Goal: Information Seeking & Learning: Learn about a topic

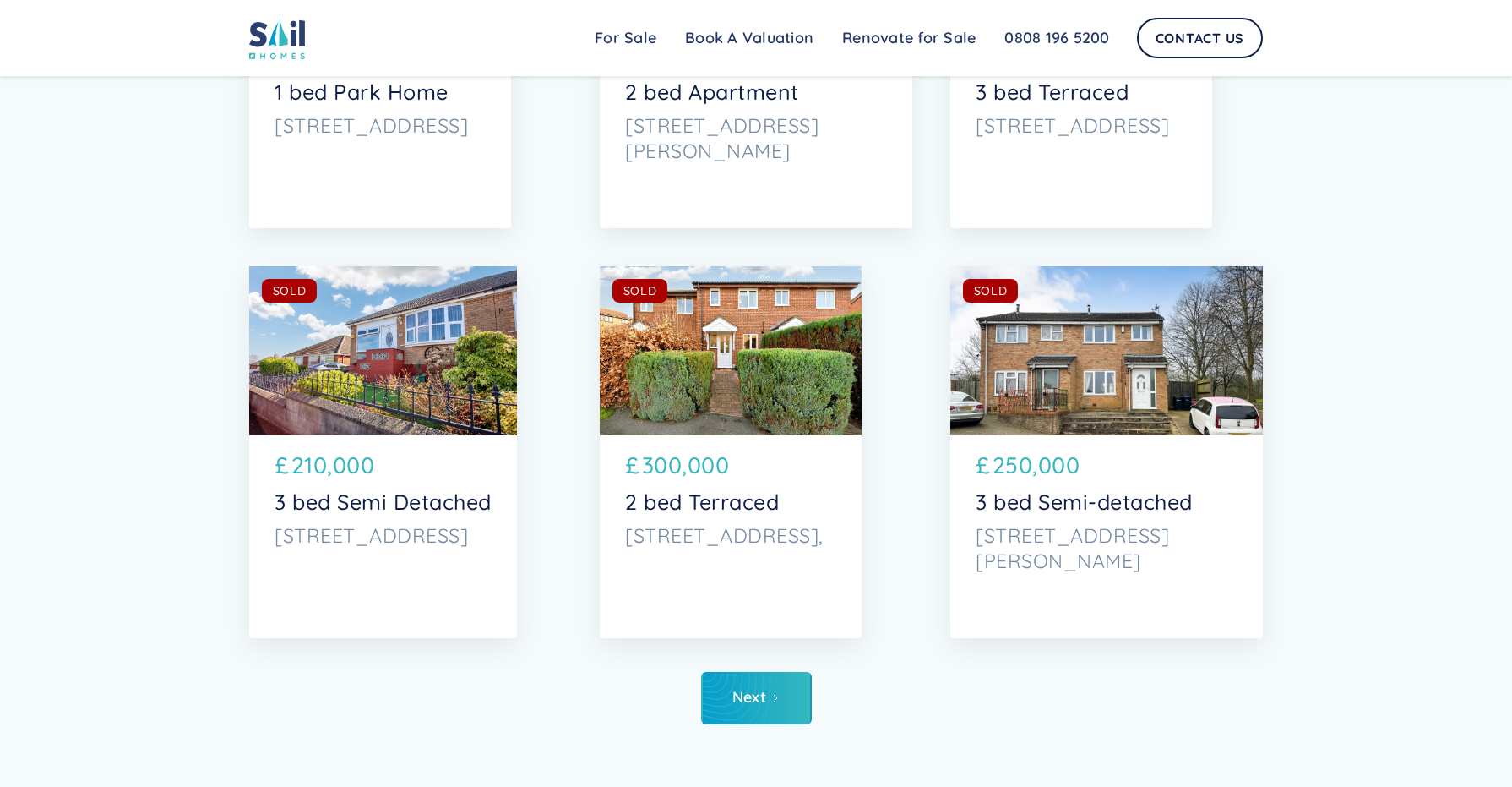
scroll to position [5959, 0]
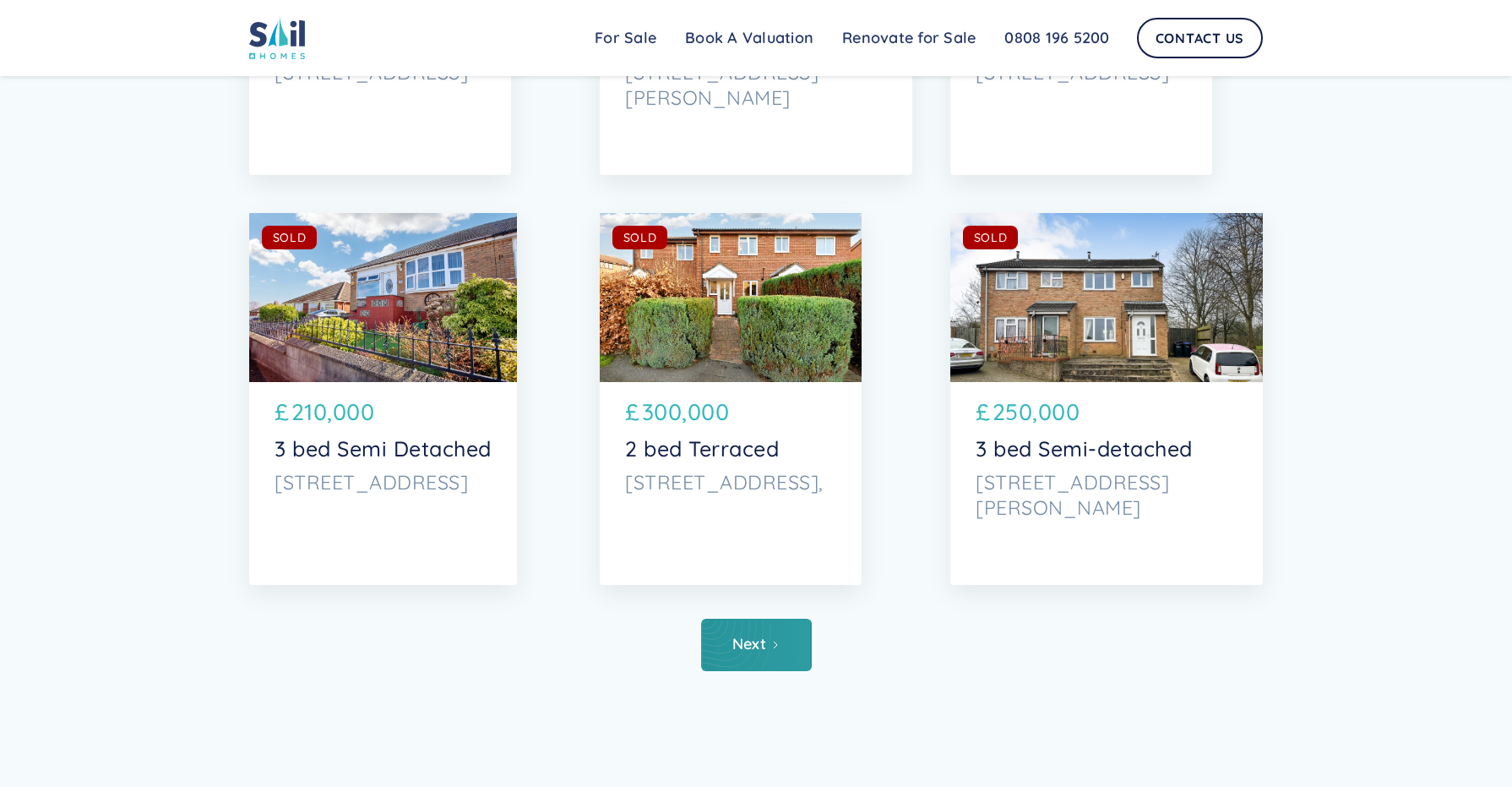
click at [763, 640] on div "Next" at bounding box center [750, 644] width 35 height 17
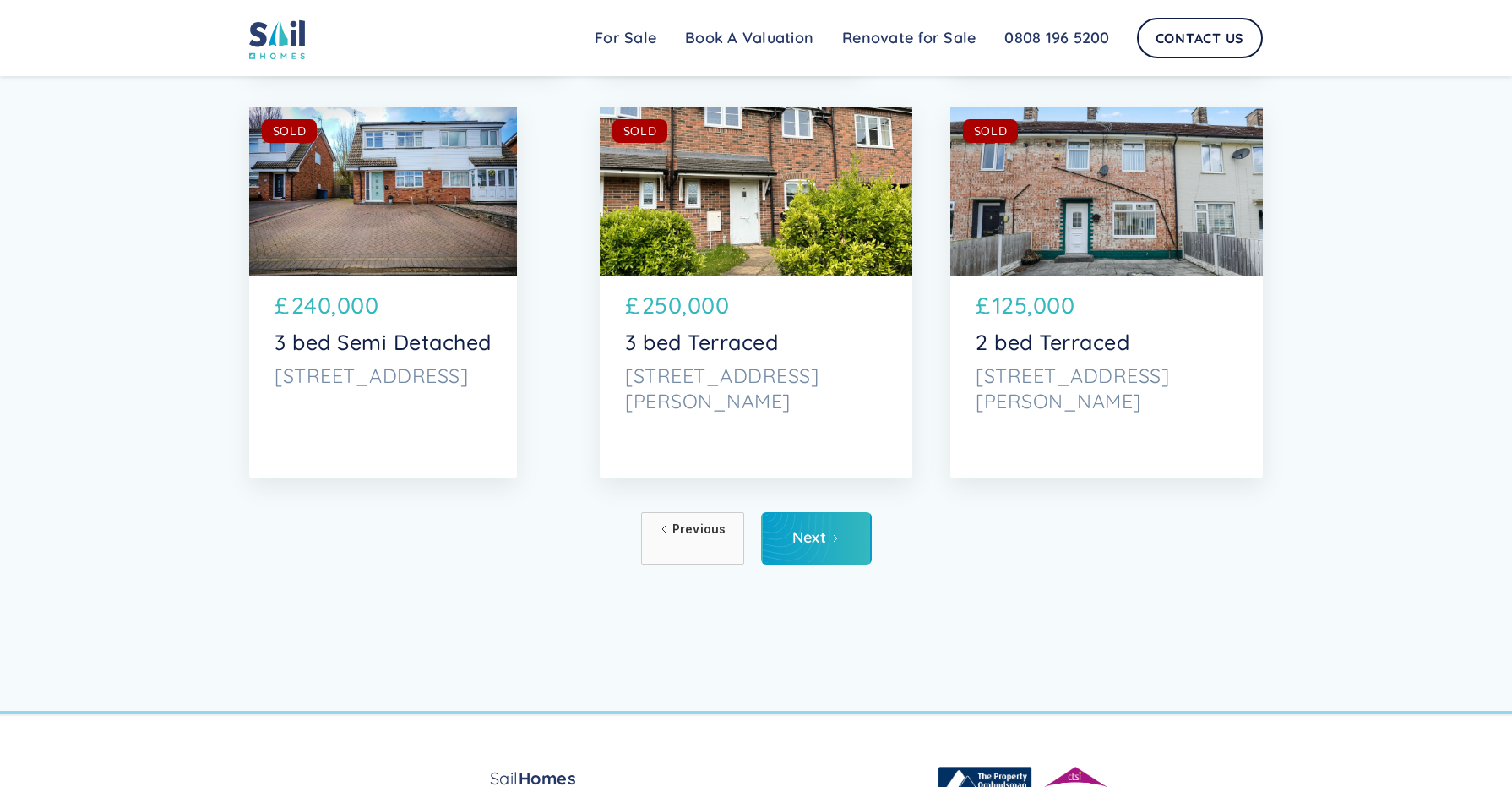
scroll to position [6120, 0]
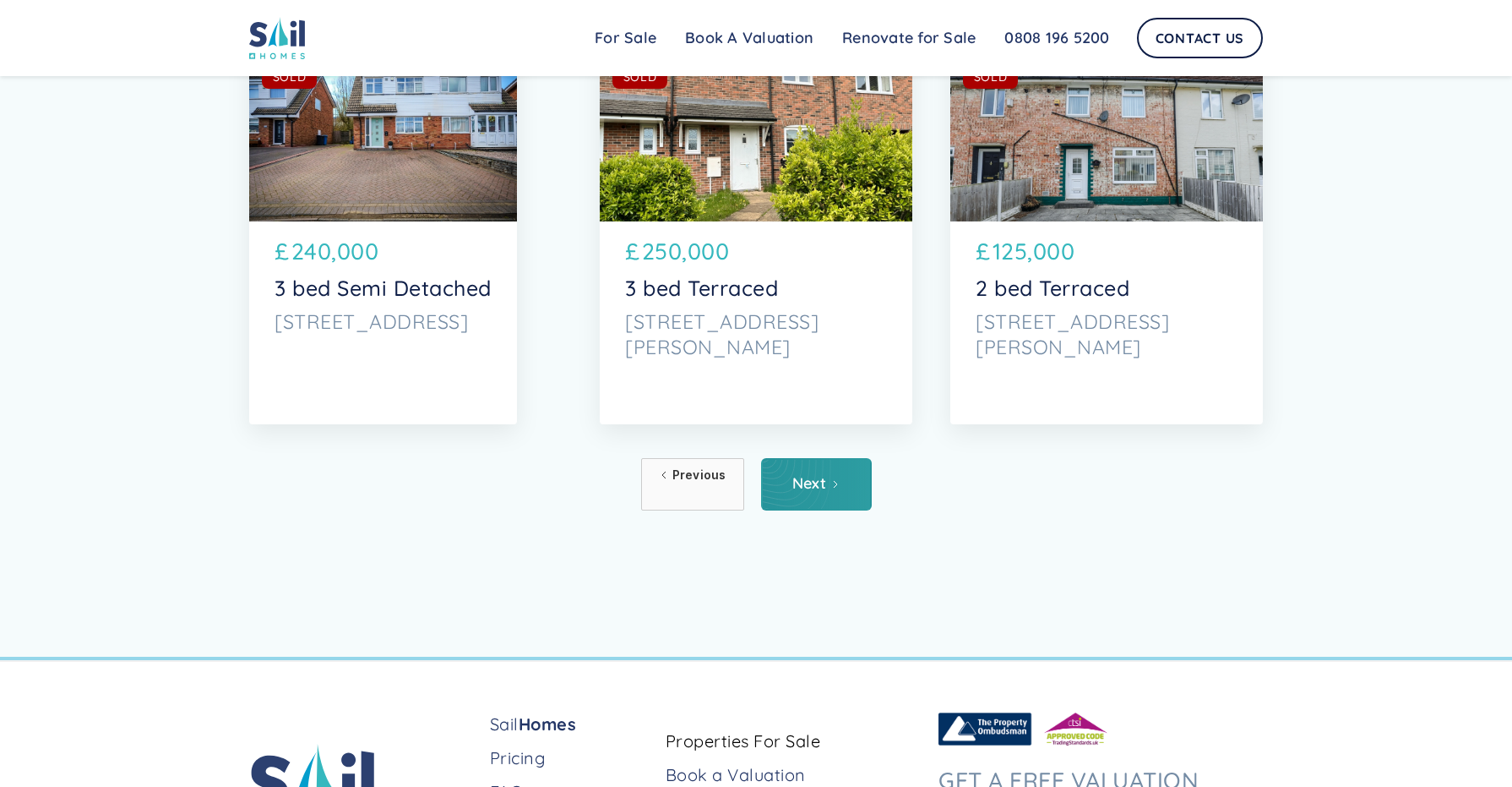
click at [812, 485] on div "Next" at bounding box center [809, 483] width 35 height 17
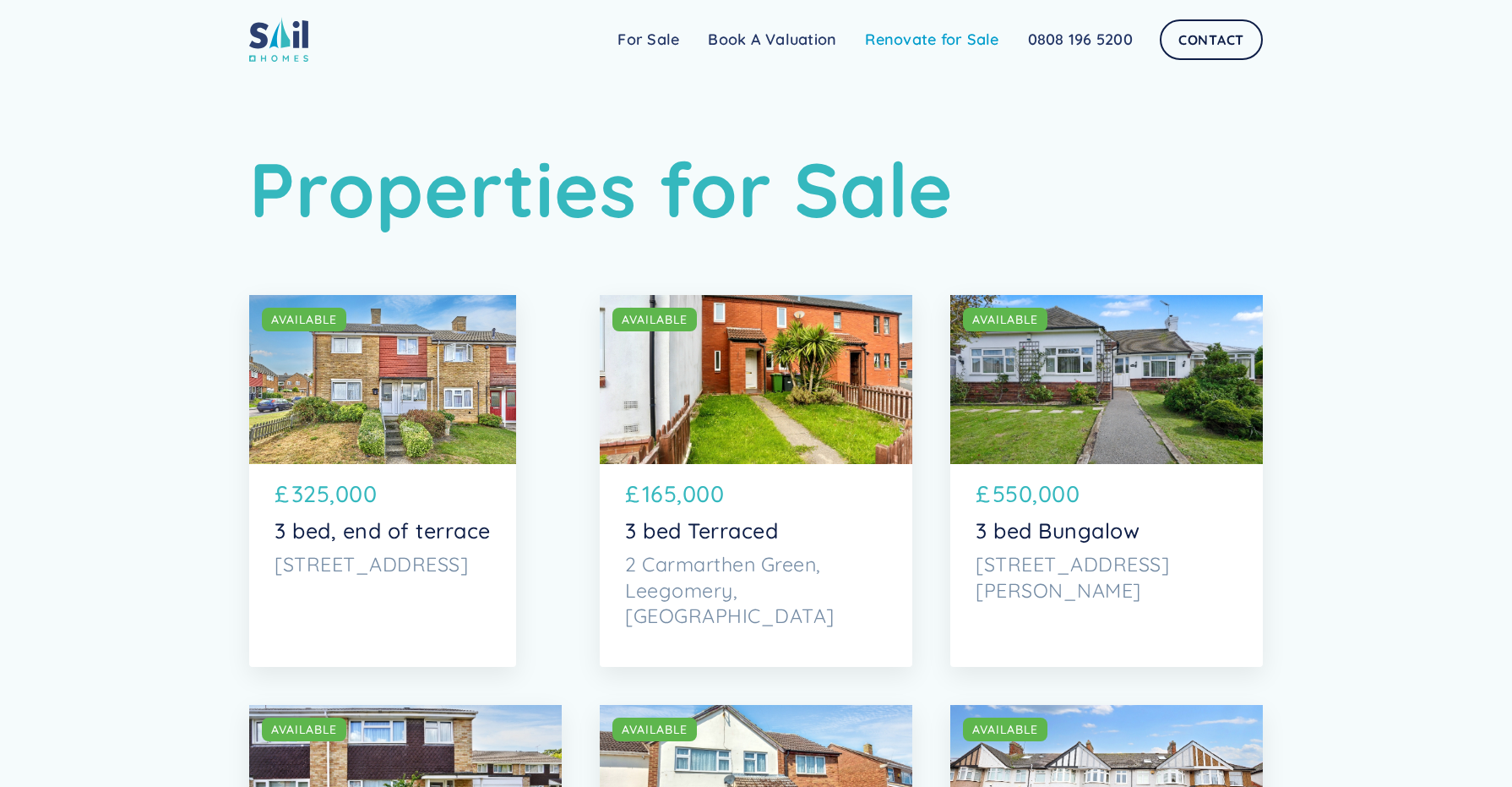
click at [924, 38] on link "Renovate for Sale" at bounding box center [931, 40] width 162 height 34
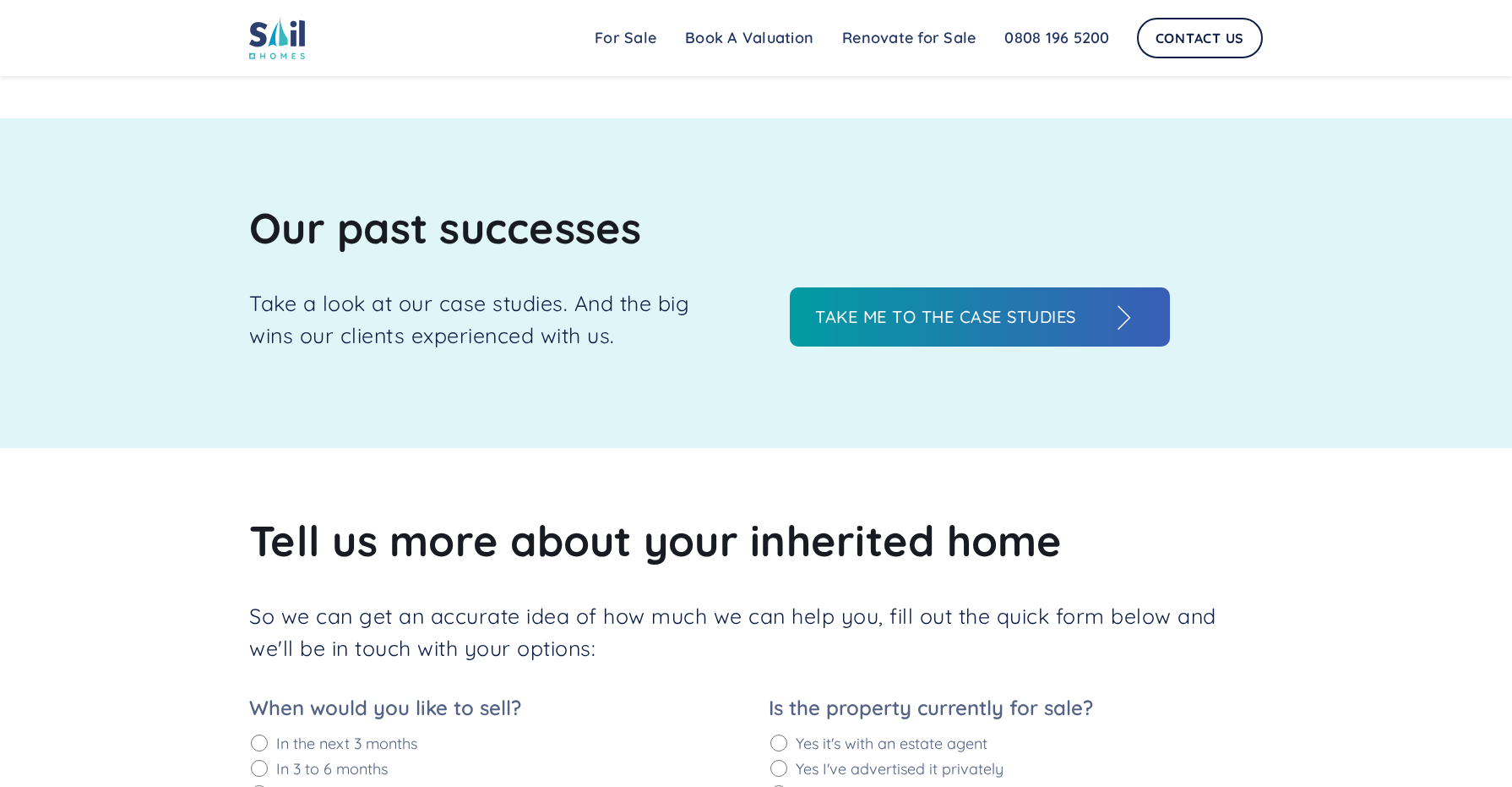
scroll to position [1914, 0]
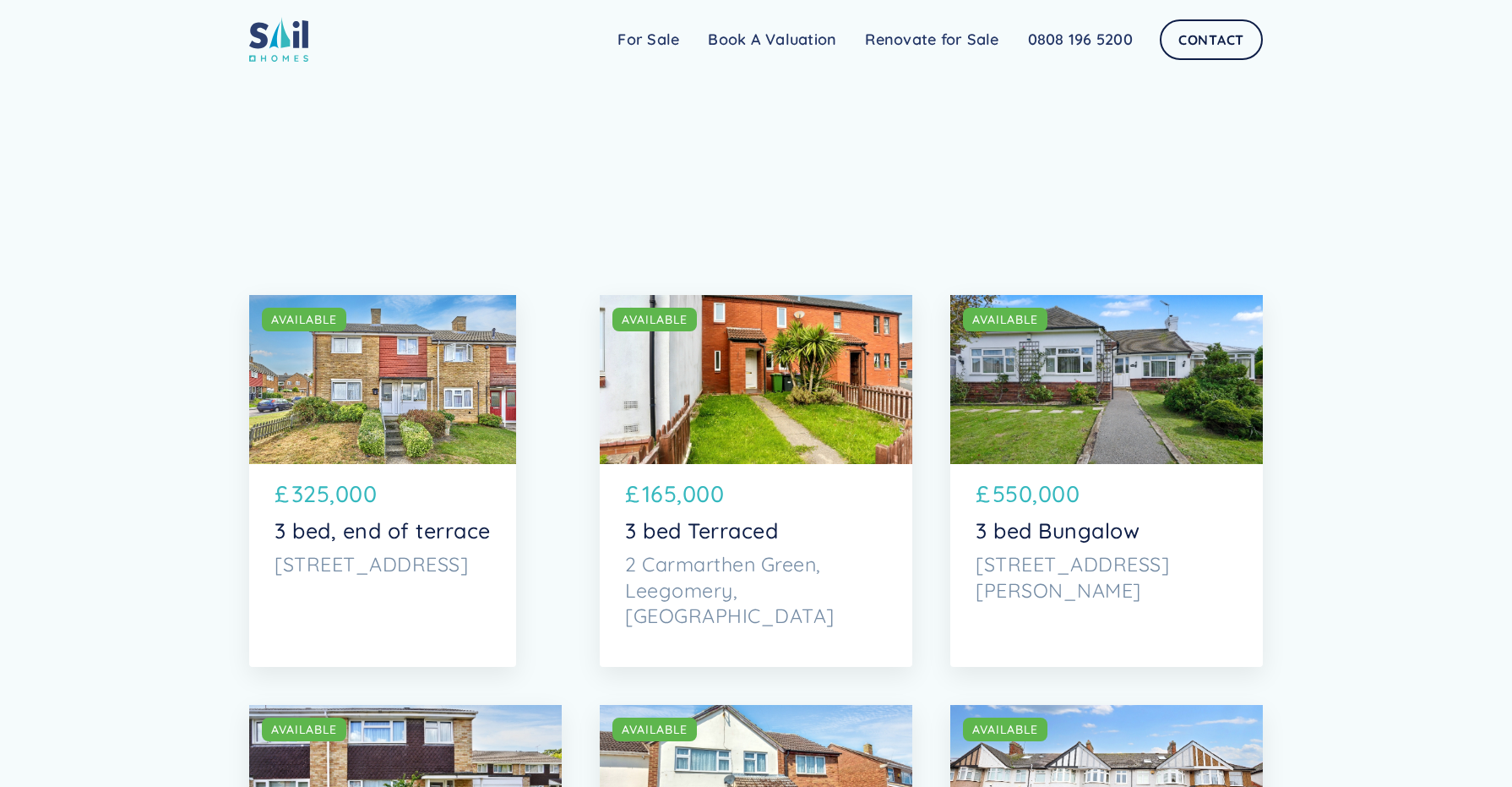
scroll to position [5959, 0]
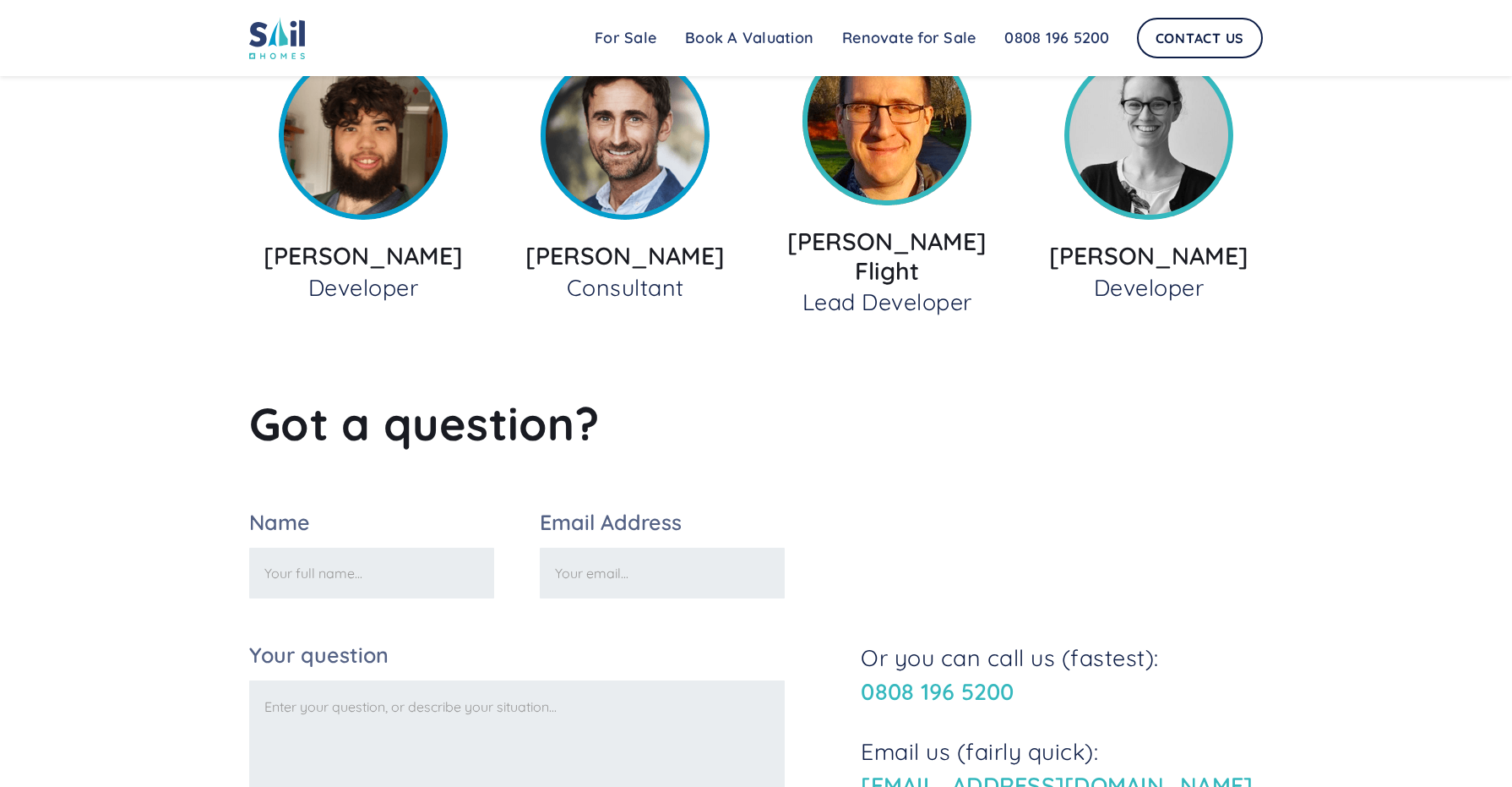
scroll to position [1957, 0]
